Goal: Information Seeking & Learning: Learn about a topic

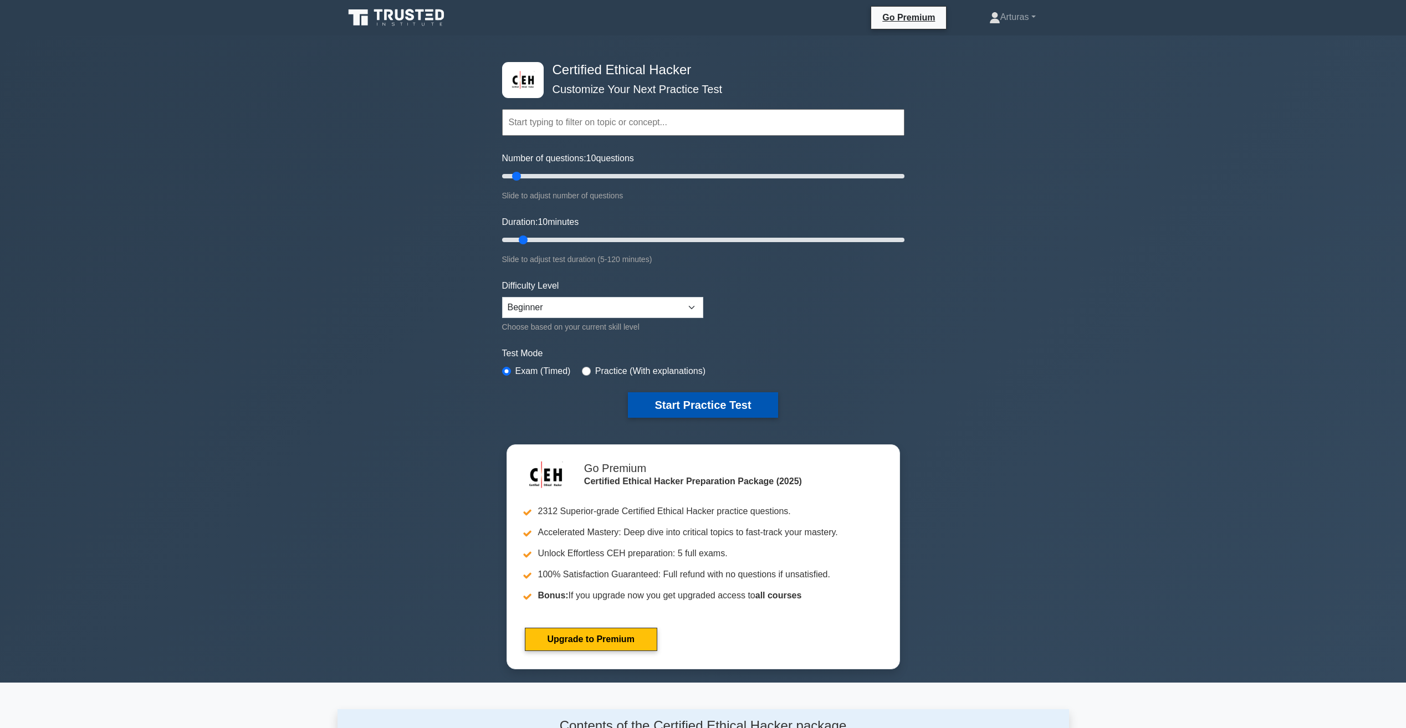
click at [683, 402] on button "Start Practice Test" at bounding box center [703, 404] width 150 height 25
click at [717, 408] on button "Start Practice Test" at bounding box center [703, 404] width 150 height 25
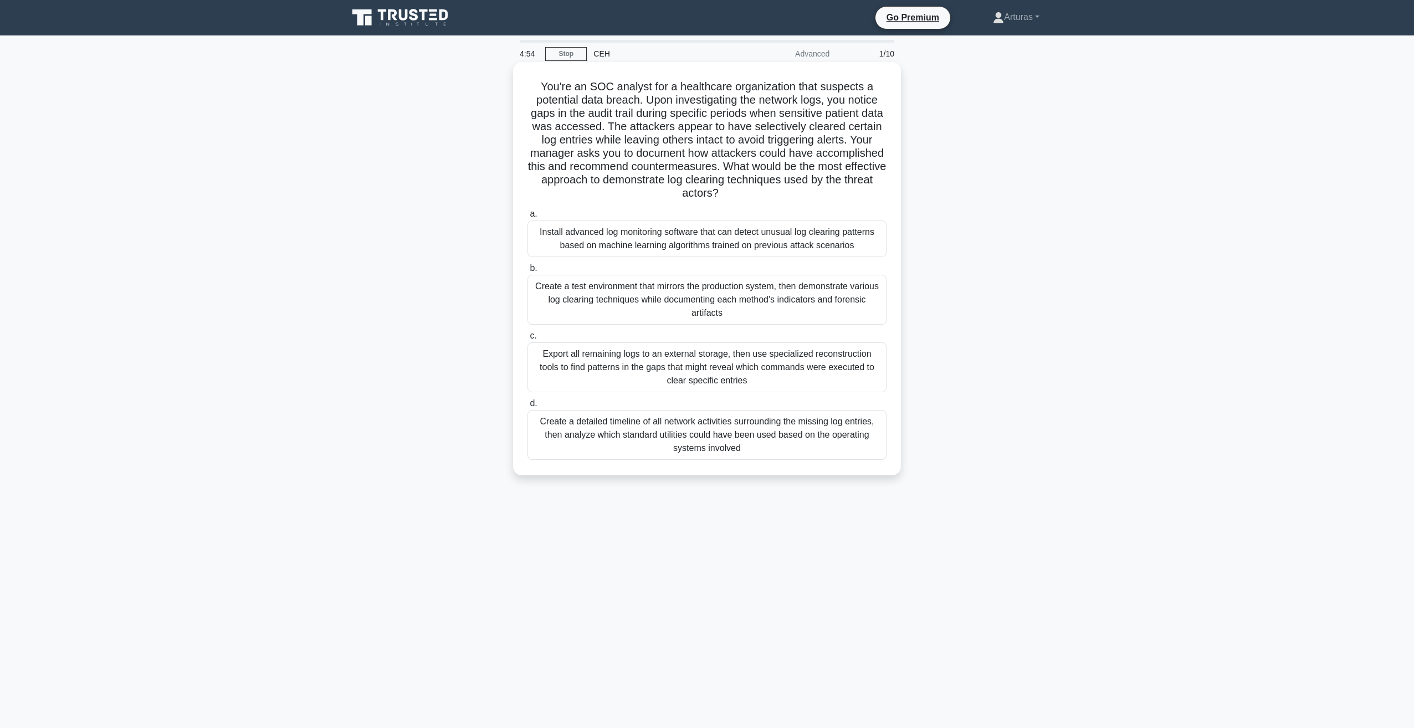
click at [650, 303] on div "Create a test environment that mirrors the production system, then demonstrate …" at bounding box center [707, 300] width 359 height 50
click at [528, 272] on input "b. Create a test environment that mirrors the production system, then demonstra…" at bounding box center [528, 268] width 0 height 7
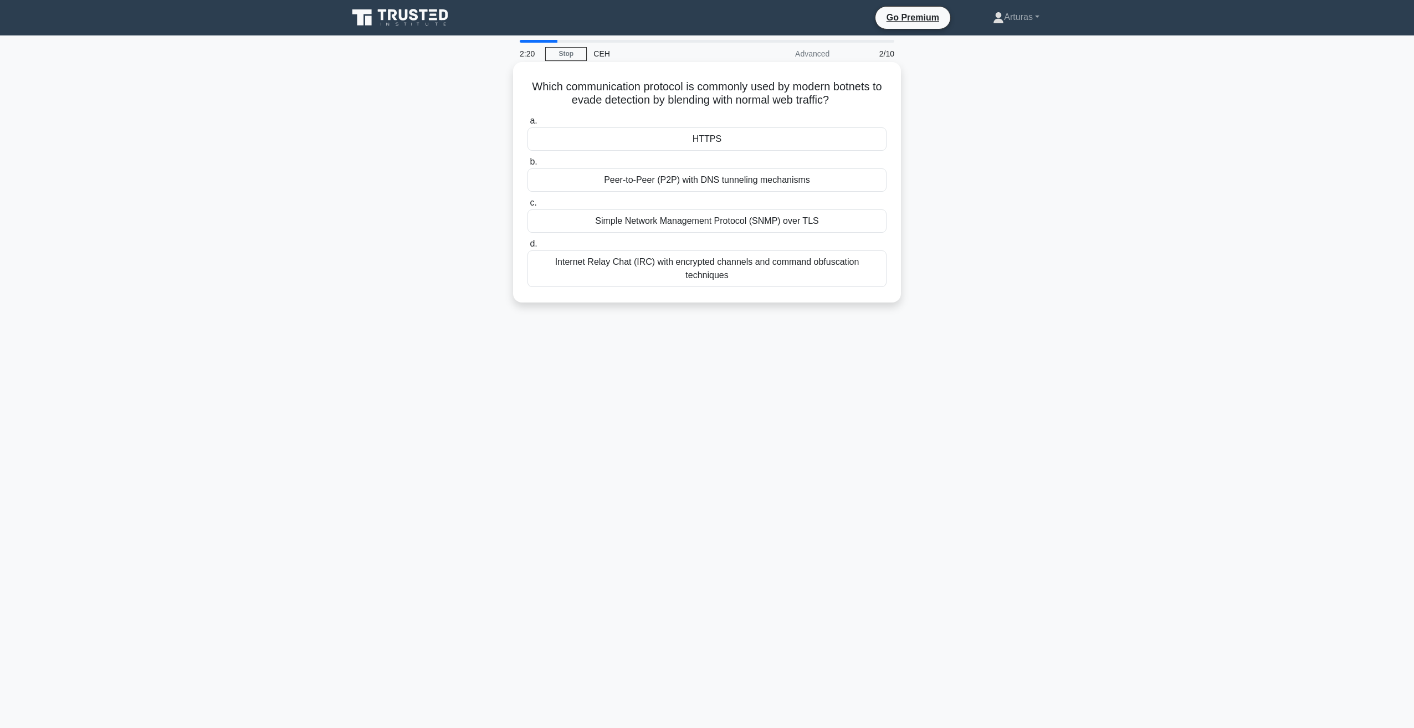
click at [698, 179] on div "Peer-to-Peer (P2P) with DNS tunneling mechanisms" at bounding box center [707, 179] width 359 height 23
click at [528, 166] on input "b. Peer-to-Peer (P2P) with DNS tunneling mechanisms" at bounding box center [528, 161] width 0 height 7
